Goal: Transaction & Acquisition: Purchase product/service

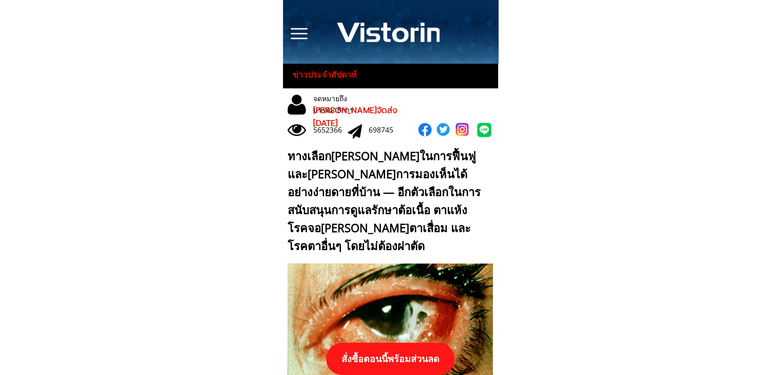
click at [417, 356] on p "สั่งซื้อตอนนี้พร้อมส่วนลด" at bounding box center [390, 359] width 128 height 32
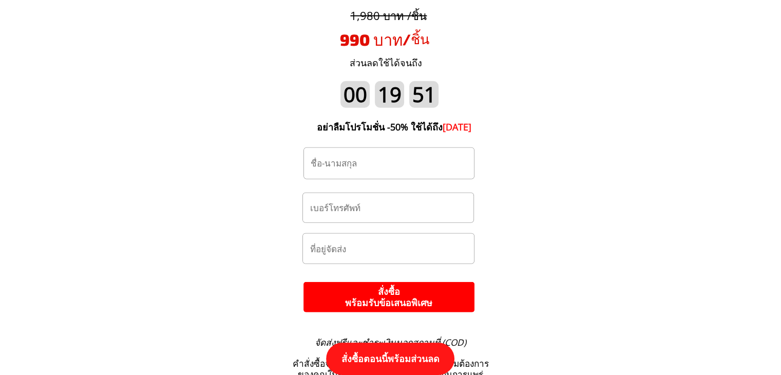
scroll to position [10767, 0]
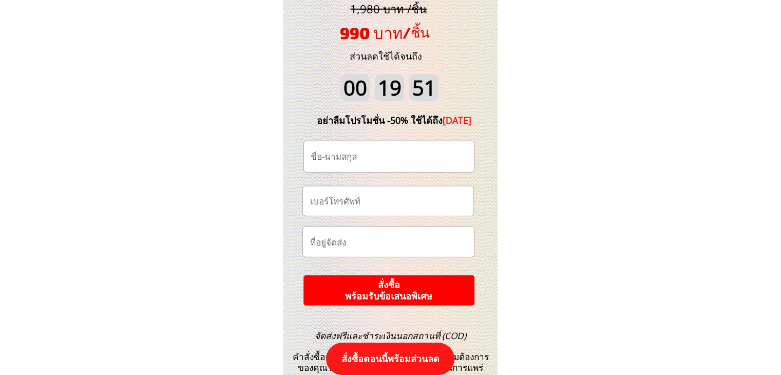
click at [367, 241] on input "text" at bounding box center [388, 242] width 162 height 30
click at [373, 203] on input "tel" at bounding box center [388, 200] width 162 height 29
type input "0979633126"
click at [411, 154] on input "text" at bounding box center [389, 156] width 162 height 31
click at [392, 161] on input "text" at bounding box center [389, 156] width 162 height 31
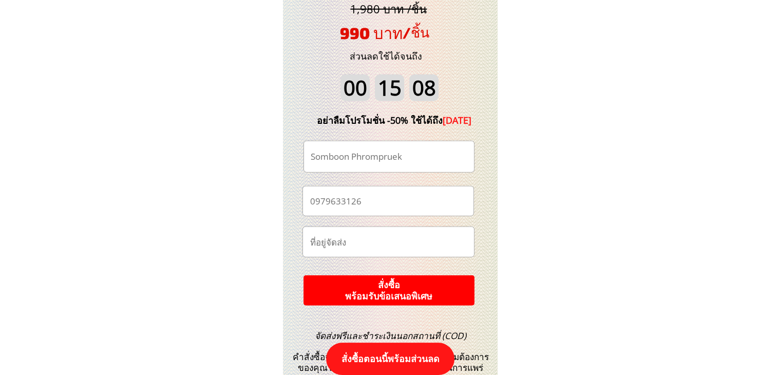
type input "Somboon Phrompruek"
click at [380, 245] on input "text" at bounding box center [388, 242] width 162 height 30
type input "250/41 làng suttawwan soi 2T quận [GEOGRAPHIC_DATA]"
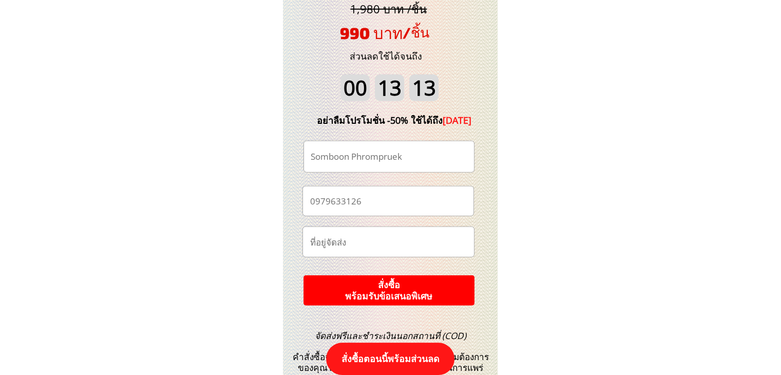
click at [410, 244] on input "text" at bounding box center [388, 242] width 162 height 30
paste input "250/41 หมู่บ้าน[PERSON_NAME] ซอย 2 ตำบล[PERSON_NAME]"
type input "250/41 หมู่บ้าน[PERSON_NAME] ซอย 2 ตำบล[PERSON_NAME]"
click at [394, 281] on p "สั่งซื้อ พร้อมรับข้อเสนอพิเศษ" at bounding box center [388, 290] width 171 height 30
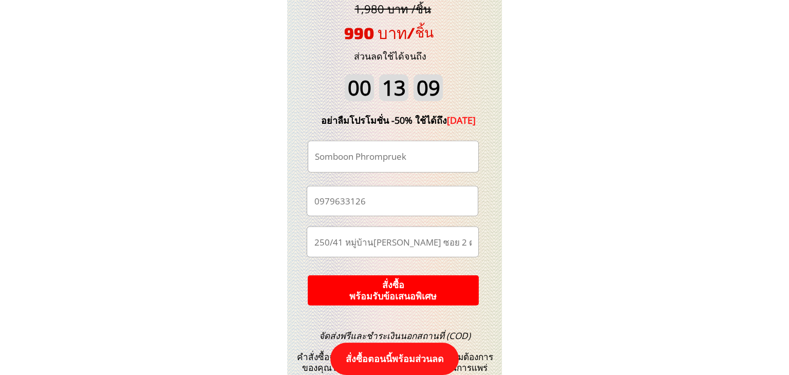
scroll to position [0, 0]
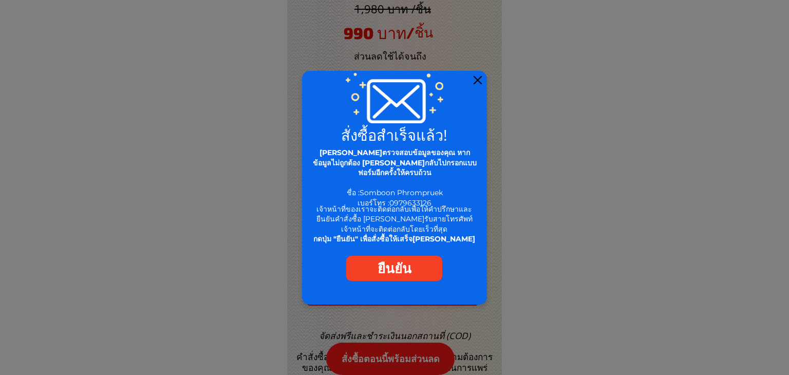
click at [479, 79] on div at bounding box center [477, 80] width 8 height 8
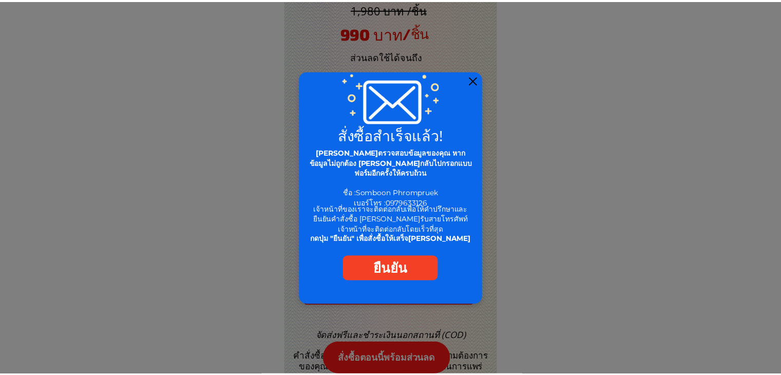
scroll to position [10767, 0]
